Goal: Check status: Check status

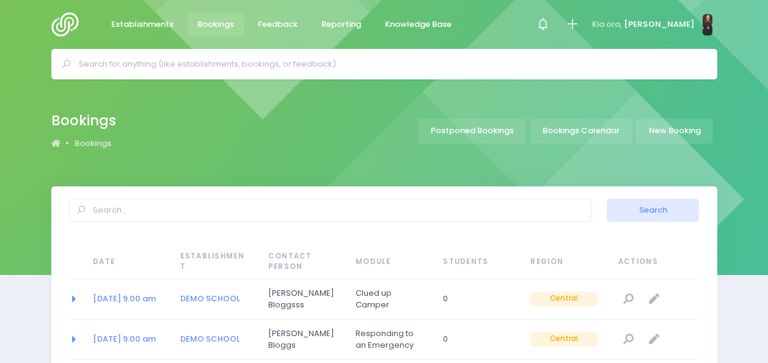
select select "20"
click at [70, 32] on img at bounding box center [68, 24] width 35 height 24
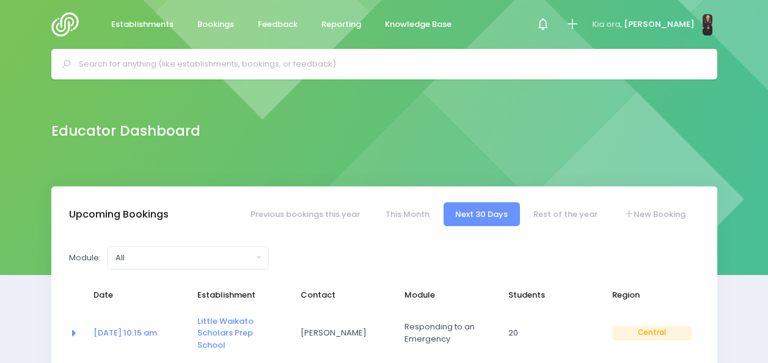
select select "5"
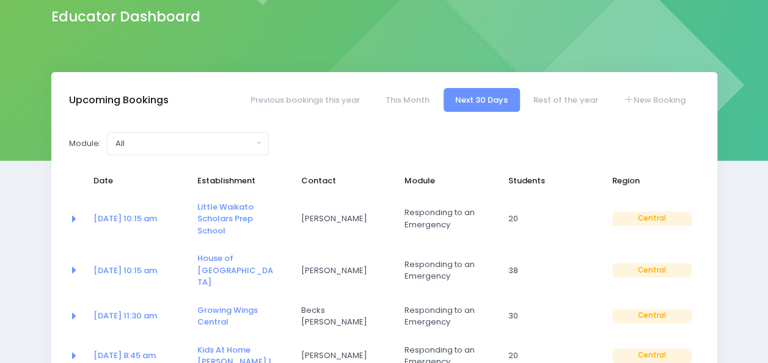
scroll to position [115, 0]
click at [571, 94] on link "Rest of the year" at bounding box center [566, 99] width 88 height 24
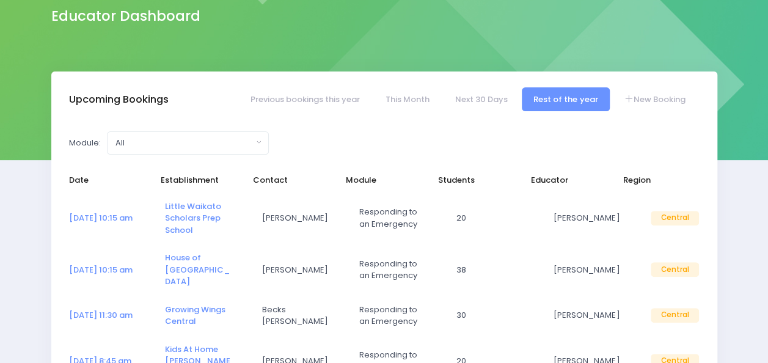
select select "5"
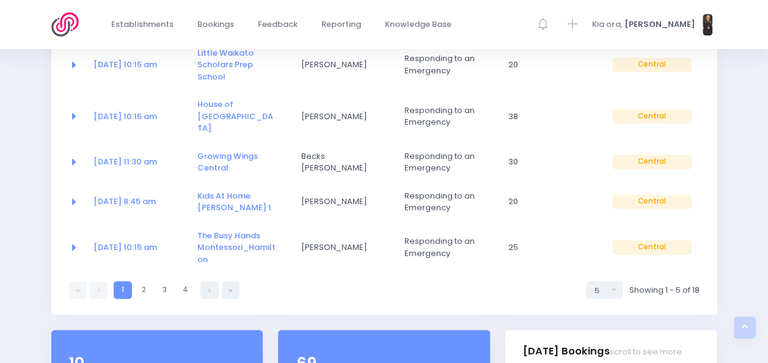
scroll to position [271, 0]
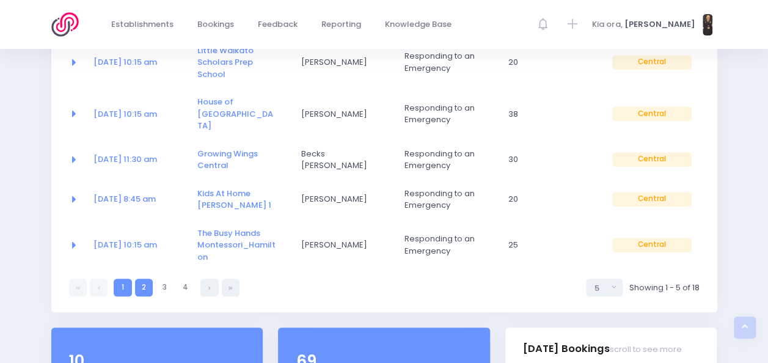
click at [149, 279] on link "2" at bounding box center [144, 288] width 18 height 18
select select "5"
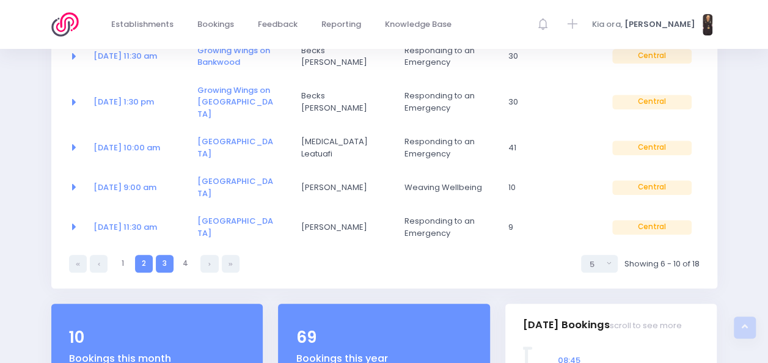
click at [160, 255] on link "3" at bounding box center [165, 264] width 18 height 18
select select "5"
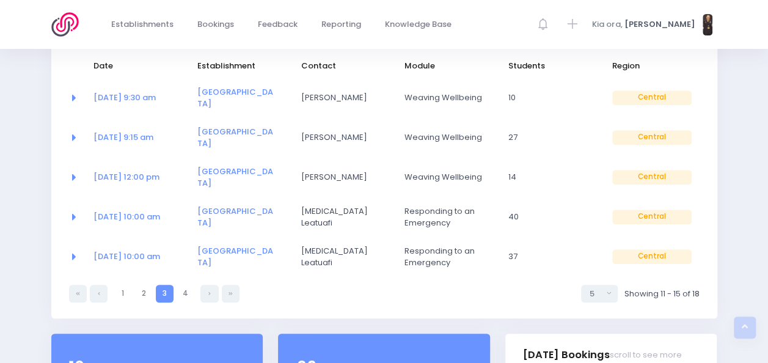
scroll to position [230, 0]
click at [143, 284] on link "2" at bounding box center [144, 293] width 18 height 18
select select "5"
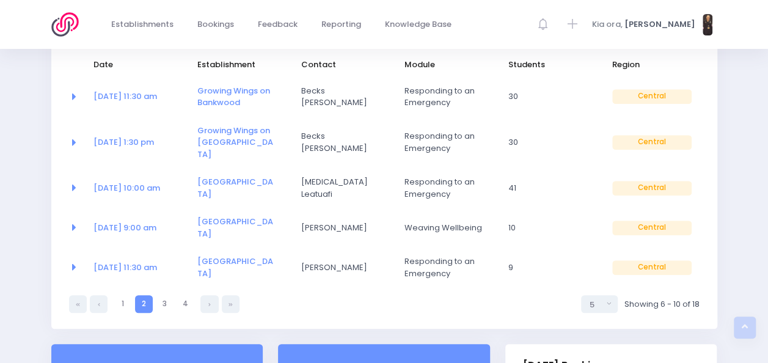
scroll to position [213, 0]
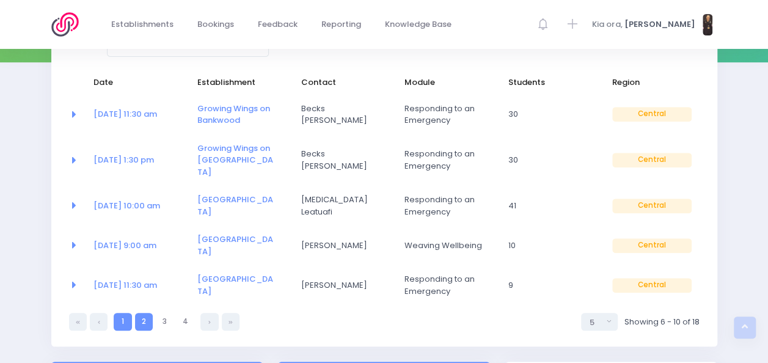
click at [127, 313] on link "1" at bounding box center [123, 322] width 18 height 18
select select "5"
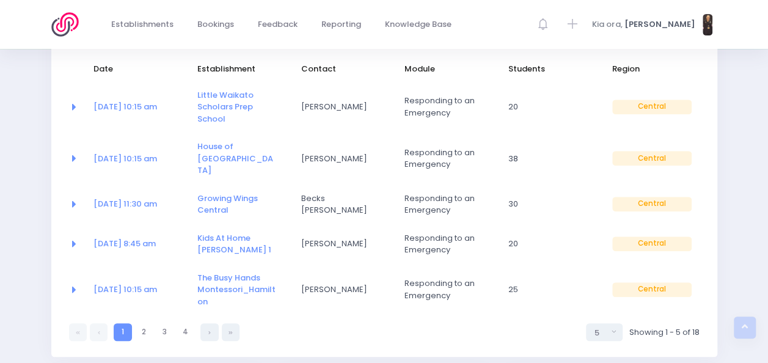
scroll to position [229, 0]
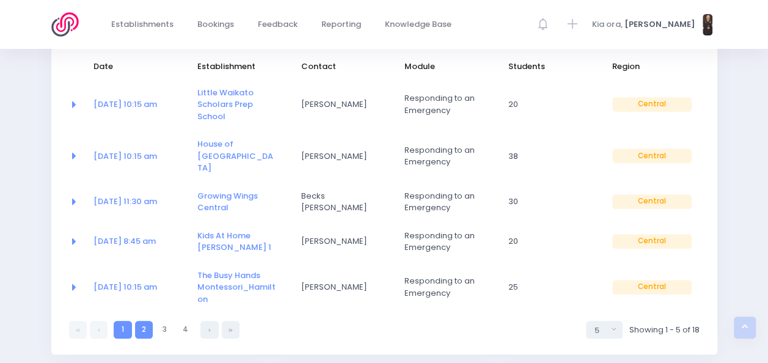
click at [145, 321] on link "2" at bounding box center [144, 330] width 18 height 18
select select "5"
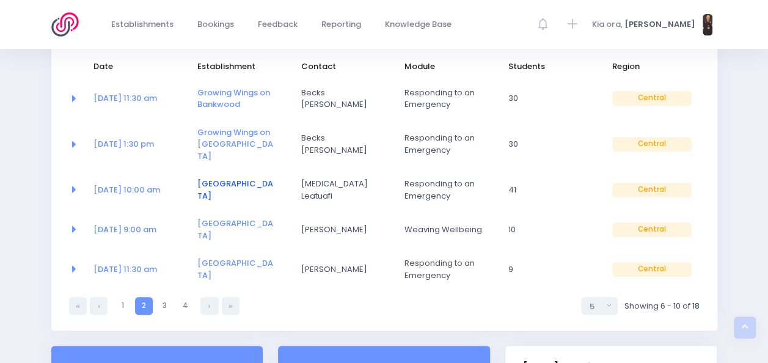
click at [221, 178] on link "[GEOGRAPHIC_DATA]" at bounding box center [235, 190] width 76 height 24
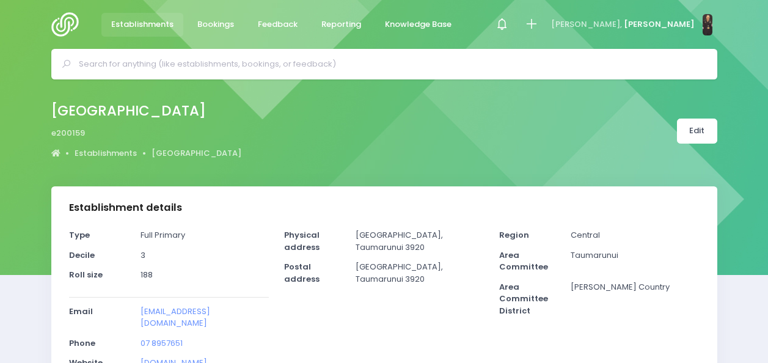
select select "5"
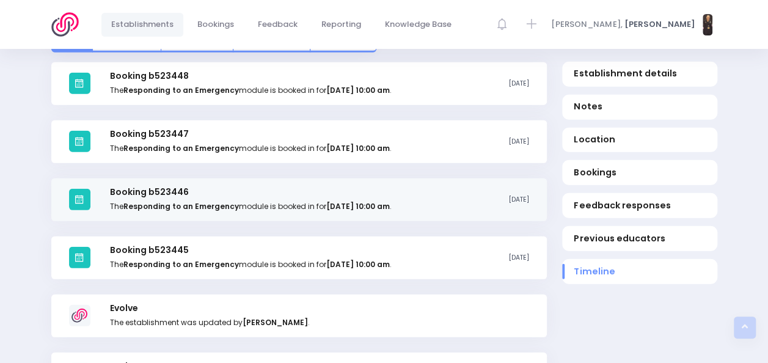
scroll to position [1509, 0]
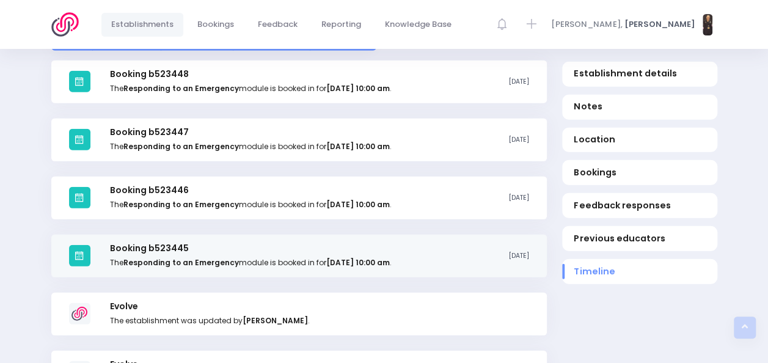
click at [175, 257] on strong "Responding to an Emergency" at bounding box center [180, 262] width 115 height 10
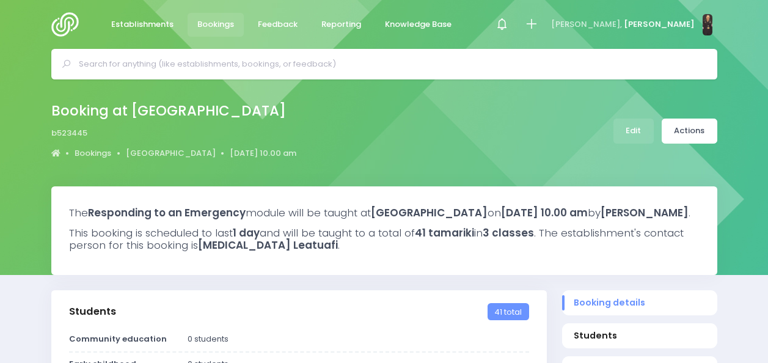
select select "5"
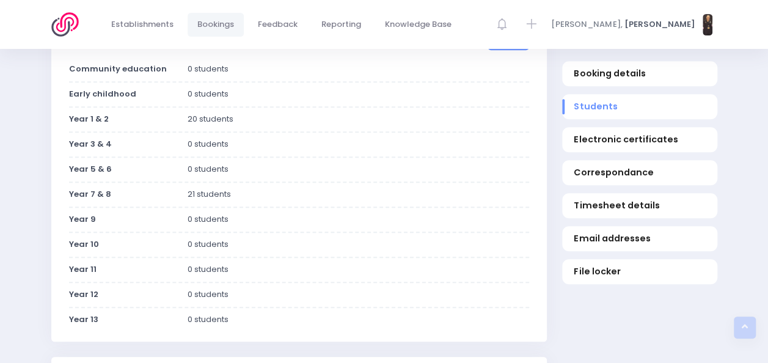
scroll to position [28, 0]
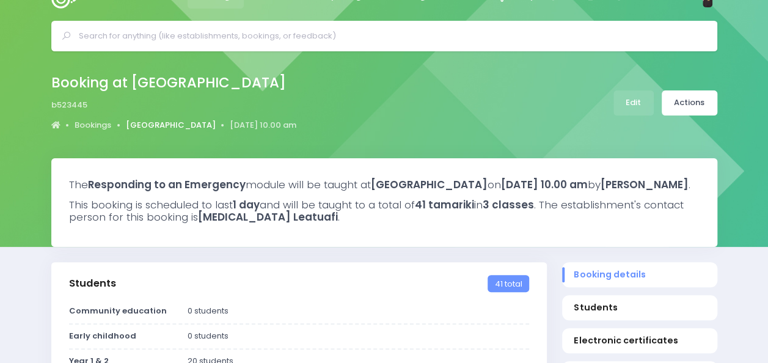
click at [154, 125] on link "Turaki School" at bounding box center [171, 125] width 90 height 12
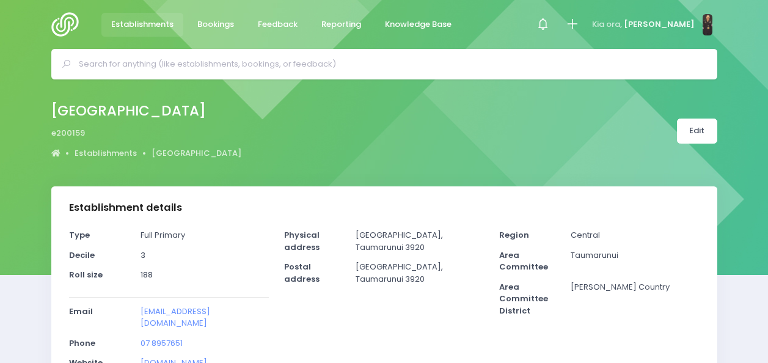
select select "5"
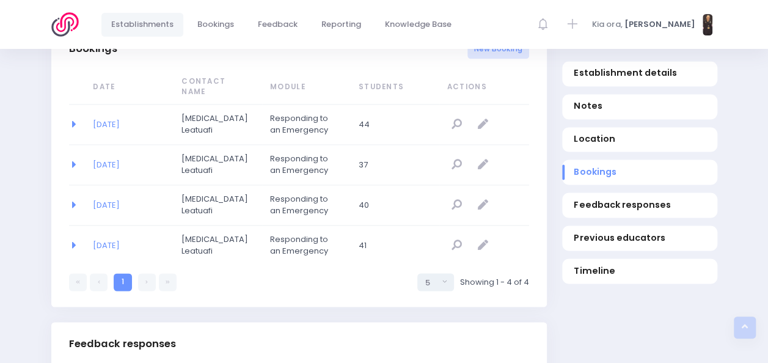
scroll to position [840, 0]
click at [120, 200] on link "13/10/2025" at bounding box center [106, 206] width 27 height 12
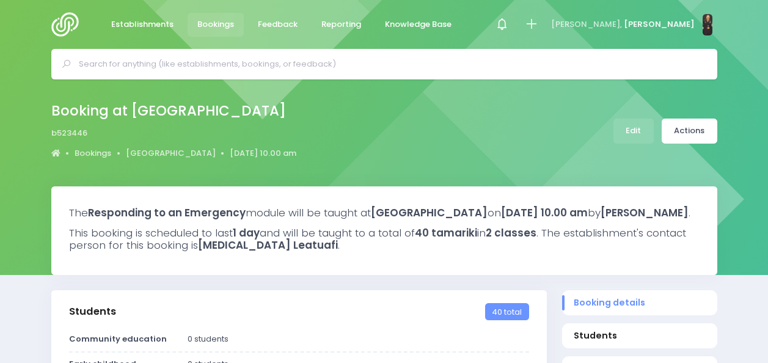
select select "5"
click at [141, 150] on link "[GEOGRAPHIC_DATA]" at bounding box center [171, 153] width 90 height 12
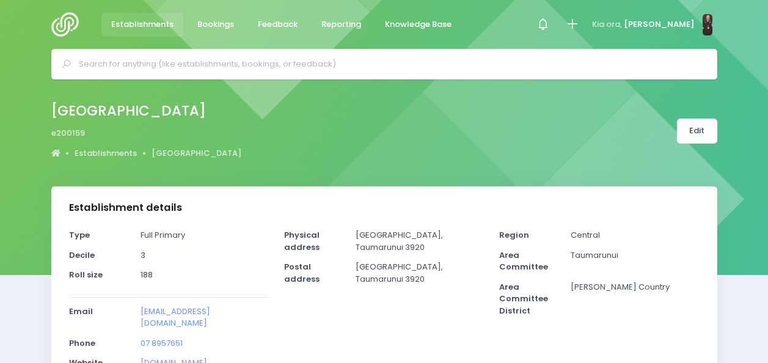
select select "5"
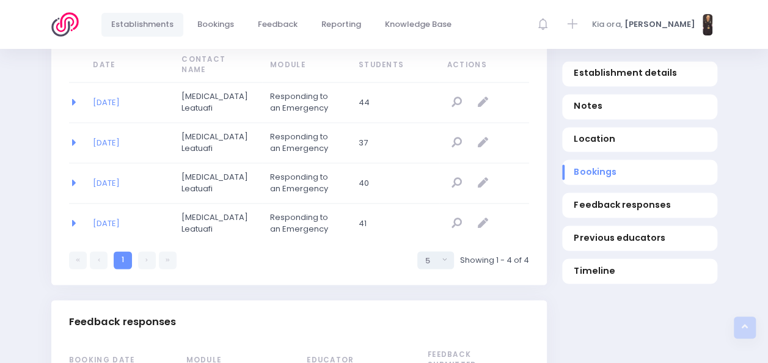
scroll to position [863, 0]
click at [120, 136] on link "20/10/2025" at bounding box center [106, 142] width 27 height 12
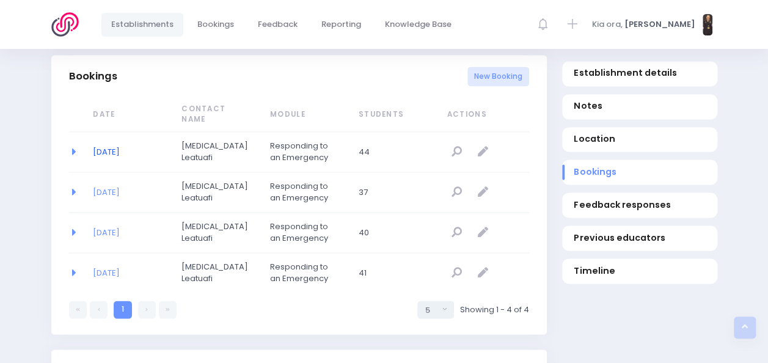
click at [116, 146] on link "03/11/2025" at bounding box center [106, 152] width 27 height 12
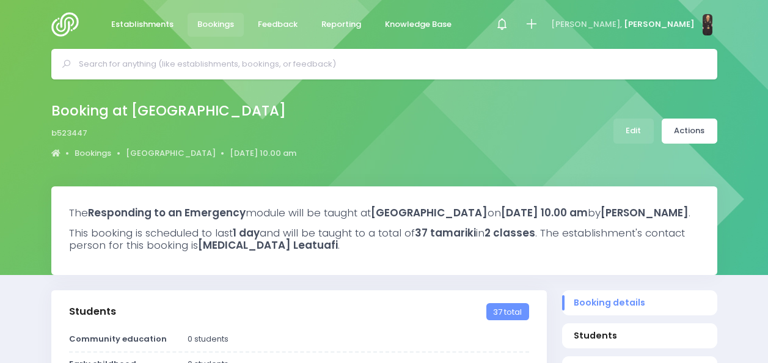
select select "5"
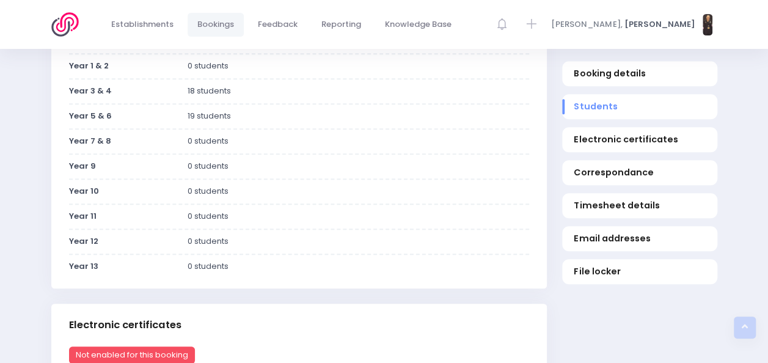
scroll to position [320, 0]
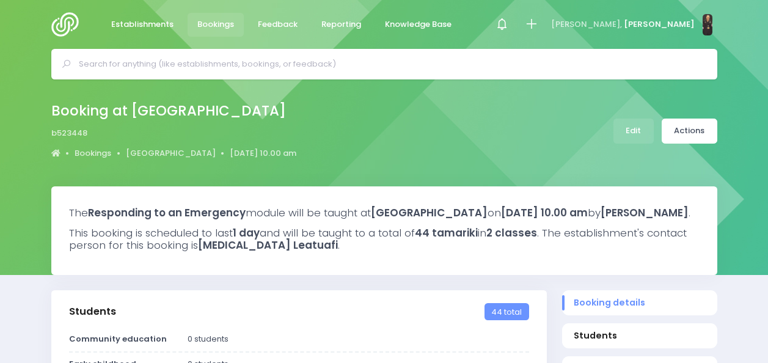
select select "5"
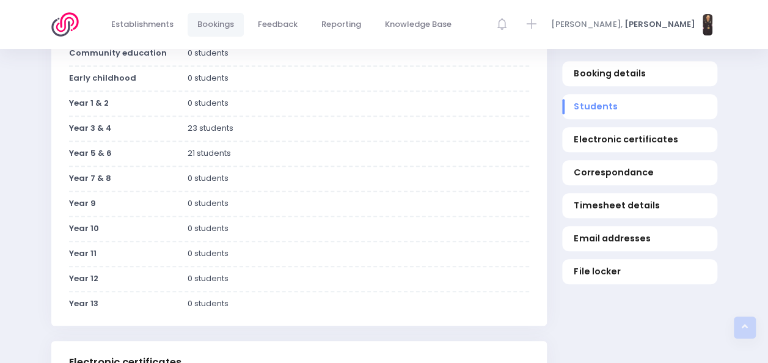
scroll to position [285, 0]
click at [56, 37] on div at bounding box center [68, 24] width 35 height 49
click at [70, 22] on img at bounding box center [68, 24] width 35 height 24
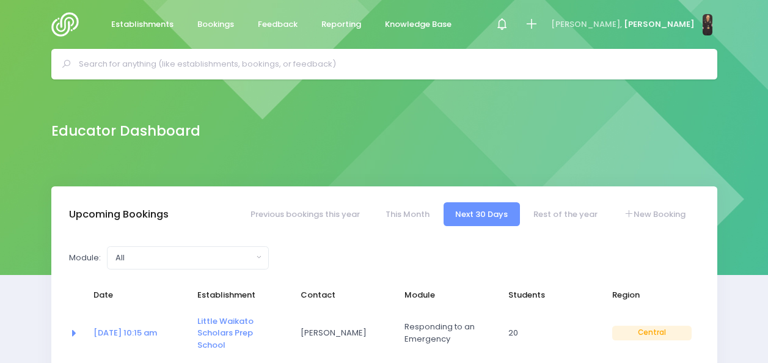
select select "5"
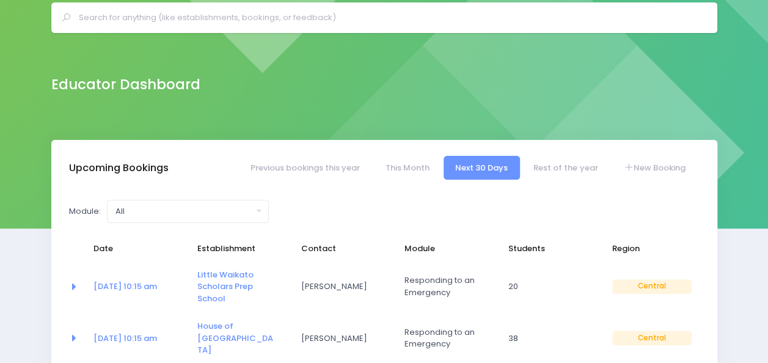
scroll to position [47, 0]
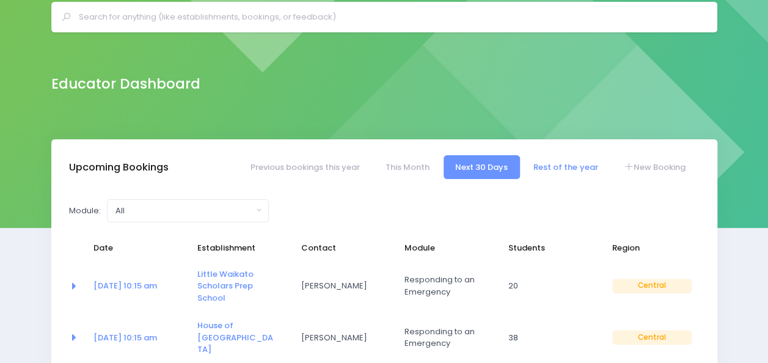
click at [574, 167] on link "Rest of the year" at bounding box center [566, 167] width 88 height 24
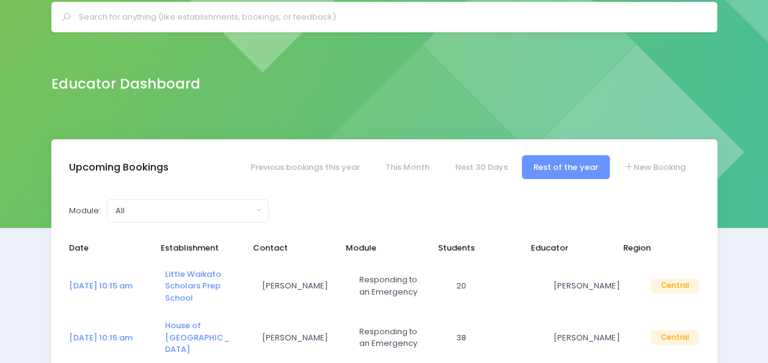
select select "5"
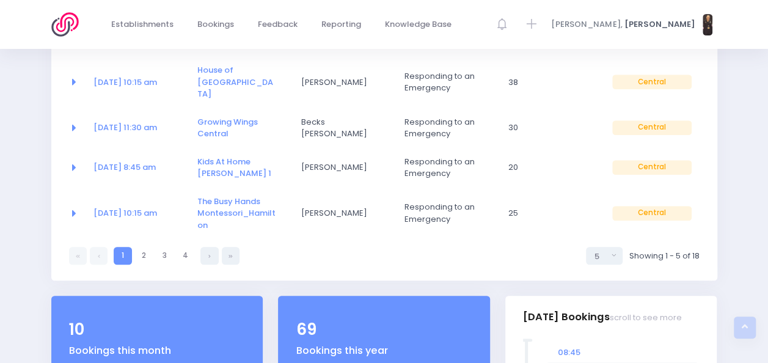
scroll to position [302, 0]
click at [167, 247] on link "3" at bounding box center [165, 256] width 18 height 18
select select "5"
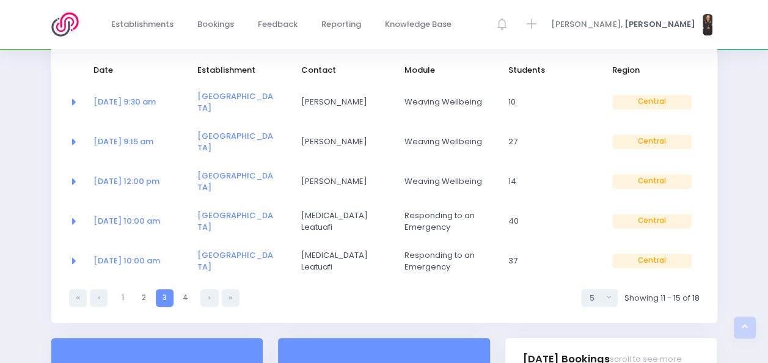
scroll to position [224, 0]
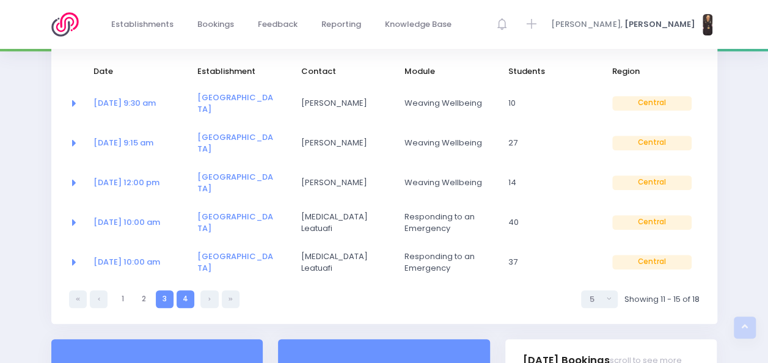
click at [183, 290] on link "4" at bounding box center [186, 299] width 18 height 18
select select "5"
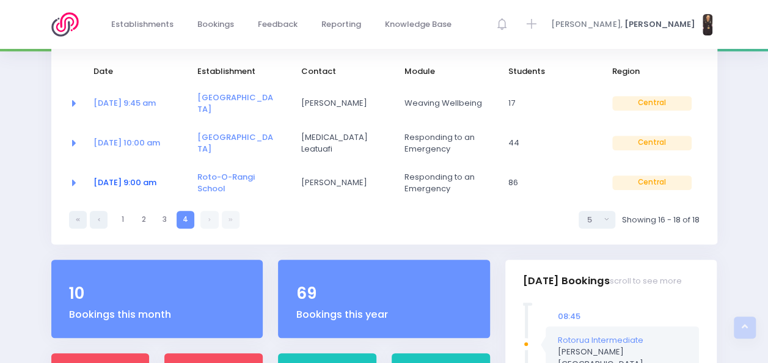
click at [131, 177] on link "24 Nov at 9:00 am" at bounding box center [124, 183] width 63 height 12
click at [169, 211] on link "3" at bounding box center [165, 220] width 18 height 18
select select "5"
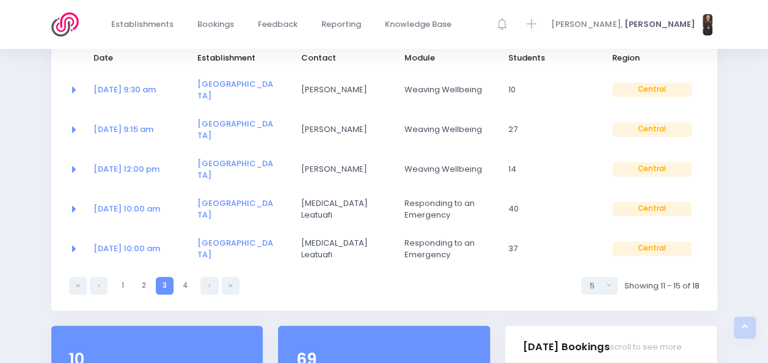
scroll to position [238, 0]
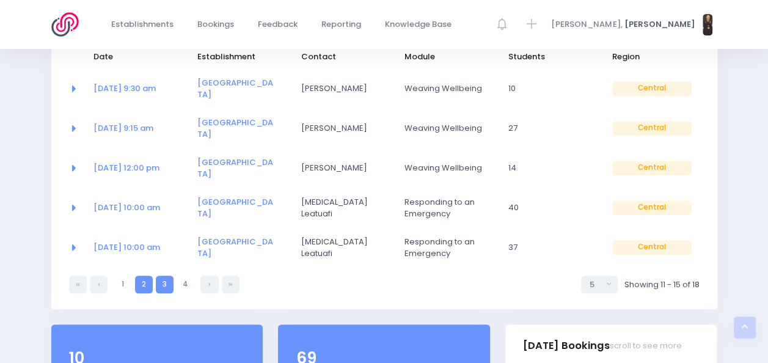
click at [145, 276] on link "2" at bounding box center [144, 285] width 18 height 18
select select "5"
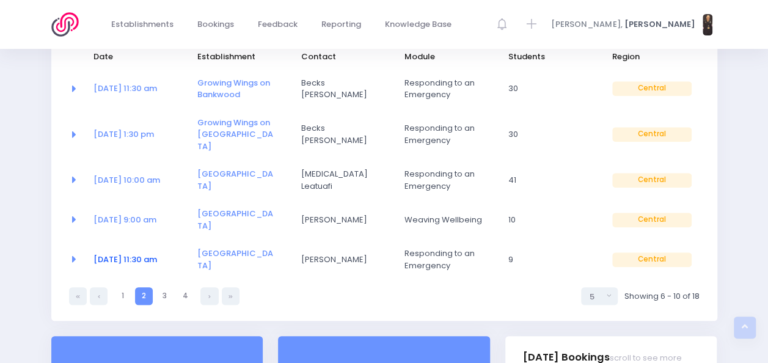
click at [148, 254] on link "07 Oct at 11:30 am" at bounding box center [125, 260] width 64 height 12
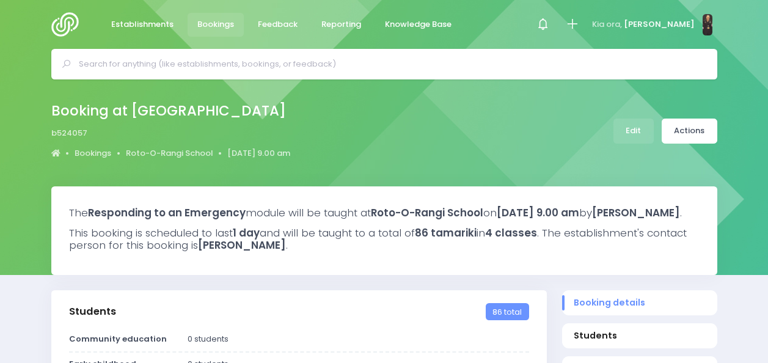
select select "5"
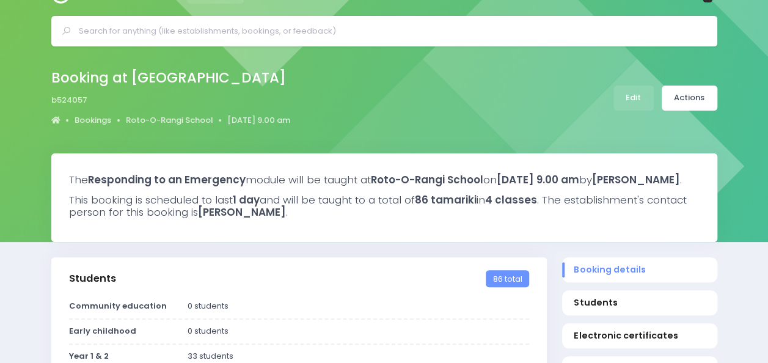
scroll to position [32, 0]
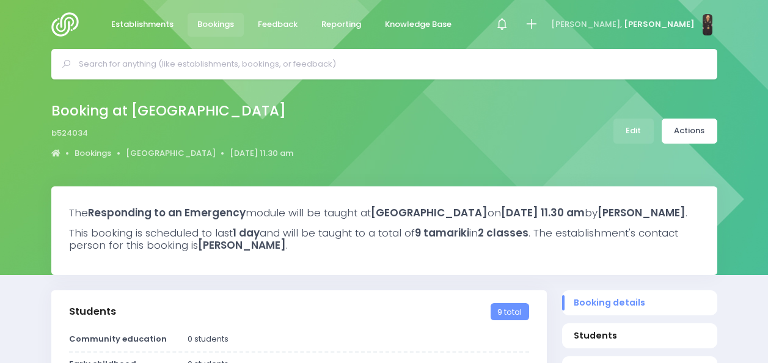
select select "5"
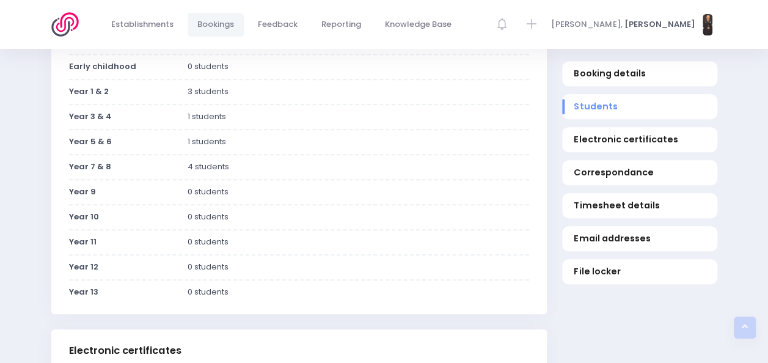
scroll to position [293, 0]
